Goal: Task Accomplishment & Management: Use online tool/utility

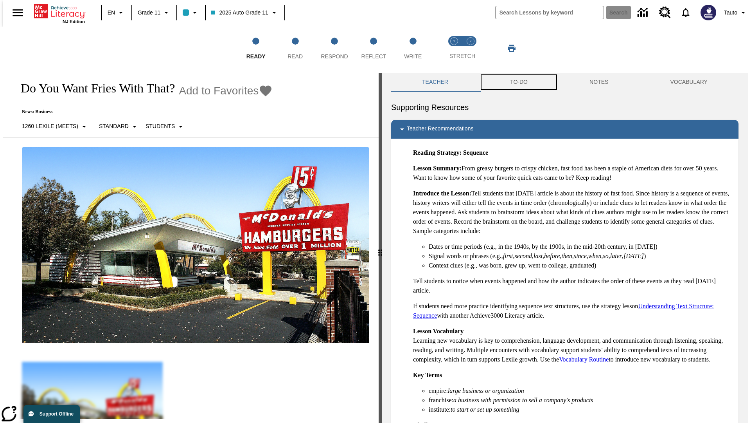
click at [519, 82] on button "TO-DO" at bounding box center [518, 82] width 79 height 19
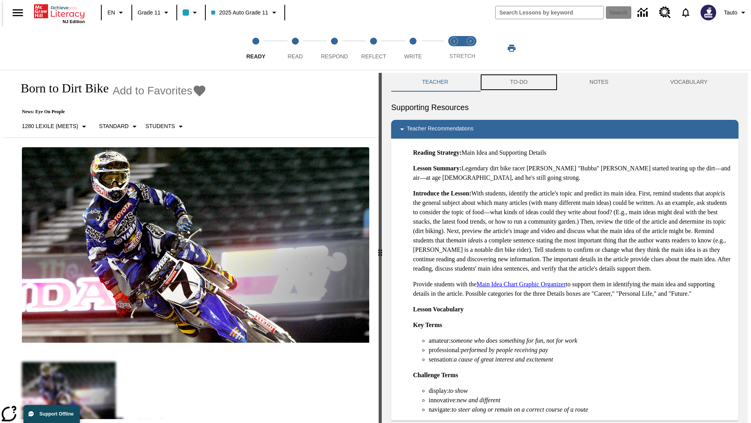
click at [519, 82] on button "TO-DO" at bounding box center [518, 82] width 79 height 19
